Goal: Browse casually

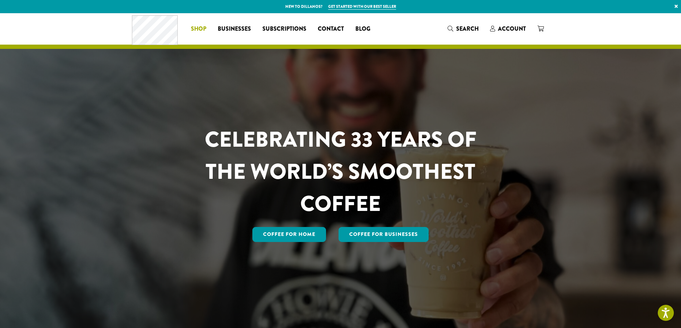
click at [200, 32] on span "Shop" at bounding box center [198, 29] width 15 height 9
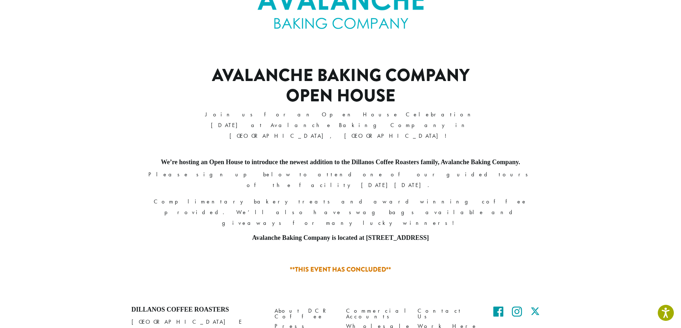
scroll to position [218, 0]
